Goal: Communication & Community: Answer question/provide support

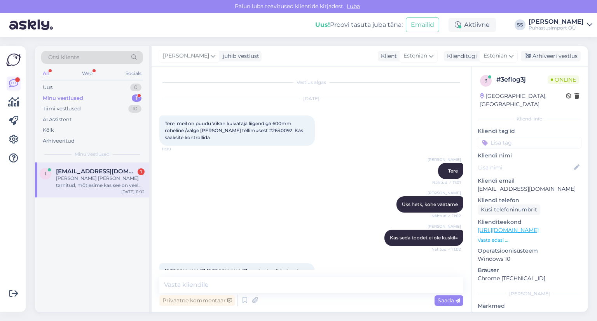
scroll to position [25, 0]
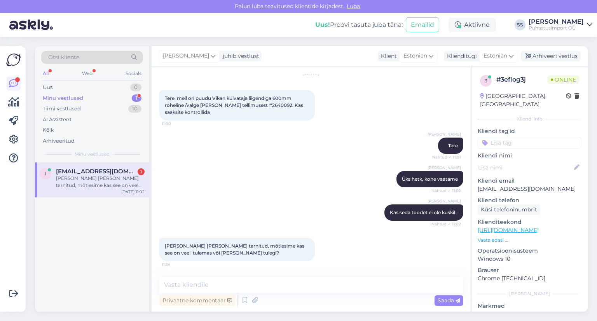
click at [103, 176] on div "[PERSON_NAME] [PERSON_NAME] tarnitud, mõtlesime kas see on veel tulemas või [PE…" at bounding box center [100, 182] width 89 height 14
click at [266, 285] on textarea at bounding box center [311, 285] width 304 height 16
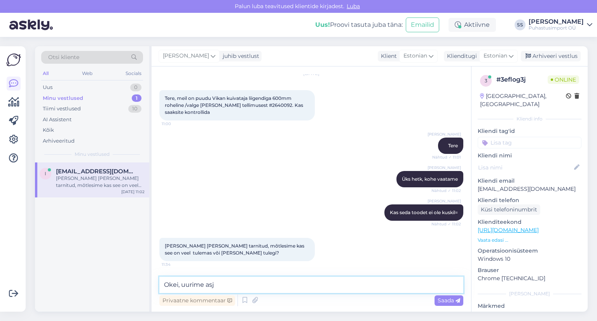
type textarea "Okei, uurime asja"
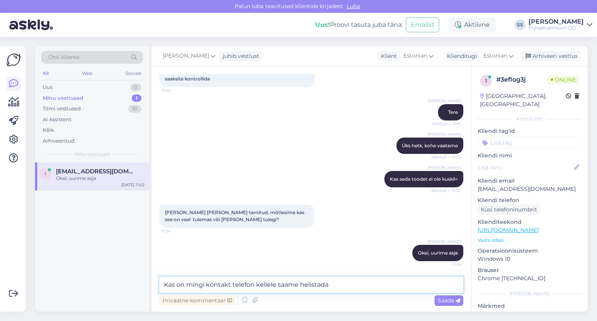
type textarea "Kas on mingi kontakt telefon kellele saame helistada?"
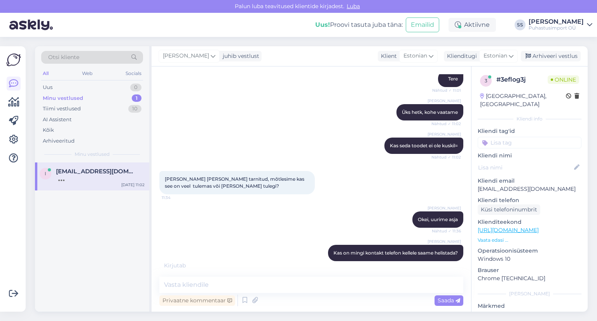
scroll to position [126, 0]
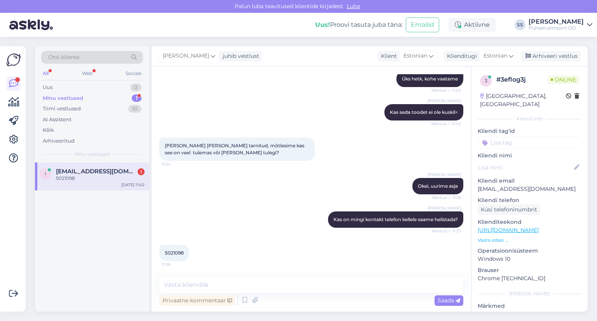
click at [451, 293] on div "Privaatne kommentaar Saada" at bounding box center [311, 300] width 304 height 15
click at [432, 273] on div "Vestlus algas [DATE] Tere, meil on puudu Vikan kuivataja liigendiga 600mm rohel…" at bounding box center [312, 188] width 320 height 245
click at [431, 279] on textarea at bounding box center [311, 285] width 304 height 16
type textarea "mitu"
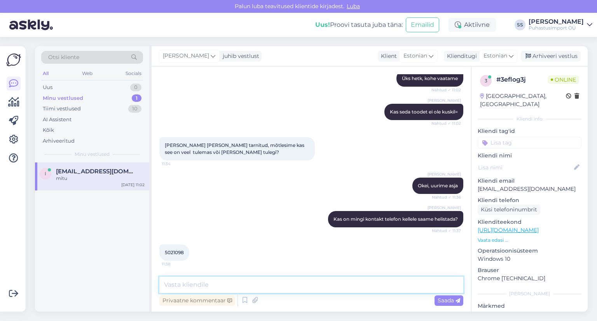
scroll to position [159, 0]
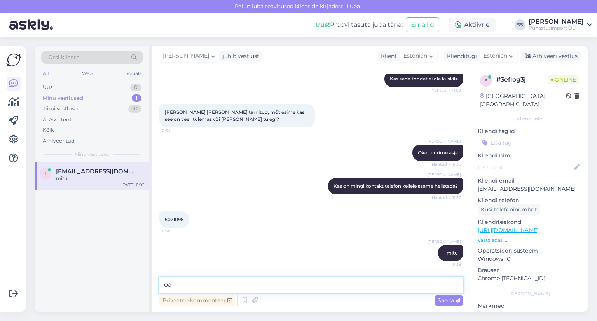
type textarea "o"
type textarea "pakki [PERSON_NAME] saite?"
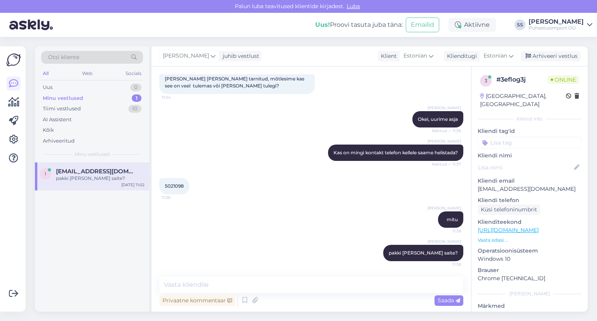
scroll to position [191, 0]
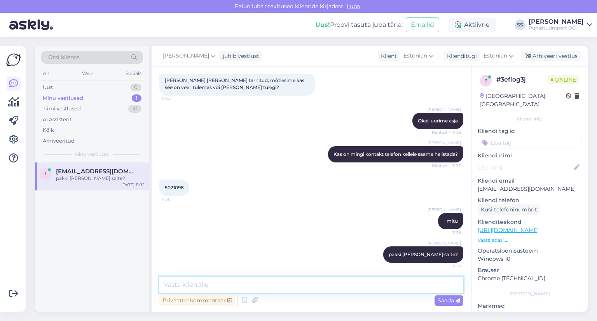
click at [256, 291] on textarea at bounding box center [311, 285] width 304 height 16
type textarea "kas ta [PERSON_NAME] otsas ei ole?"
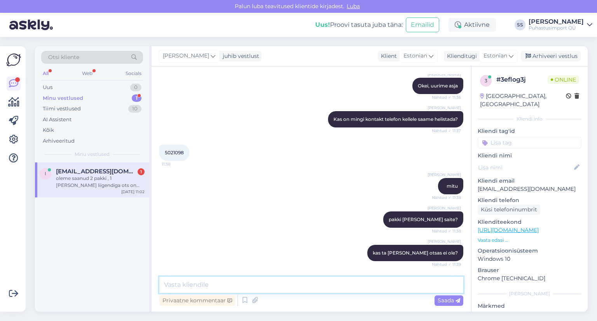
scroll to position [260, 0]
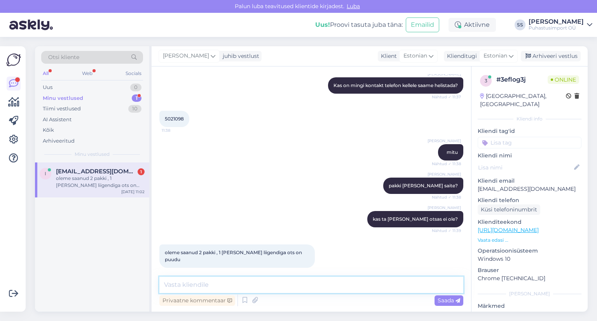
click at [210, 280] on textarea at bounding box center [311, 285] width 304 height 16
type textarea "ehk tuleb välja 1 vars ka veel puudu?"
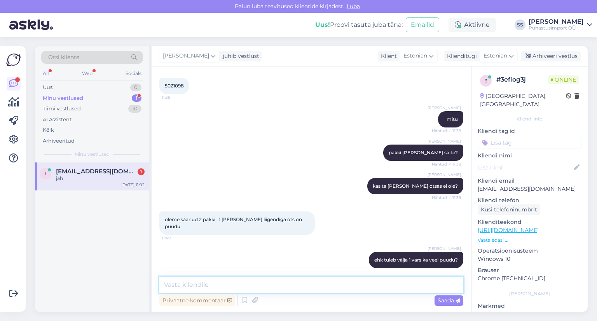
scroll to position [327, 0]
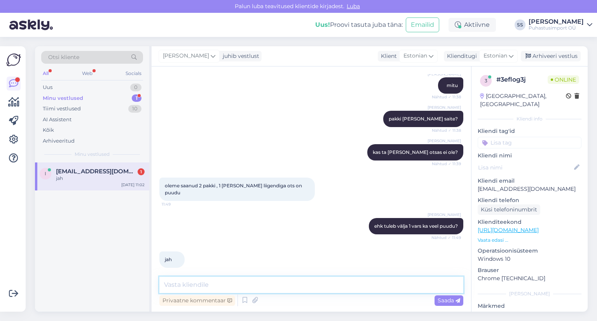
click at [216, 283] on textarea at bounding box center [311, 285] width 304 height 16
type textarea "s"
type textarea "selge"
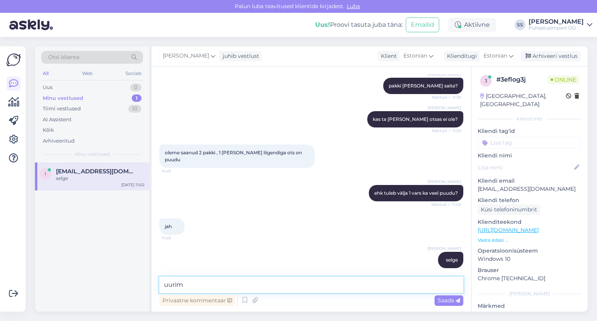
type textarea "uurime"
